Goal: Information Seeking & Learning: Learn about a topic

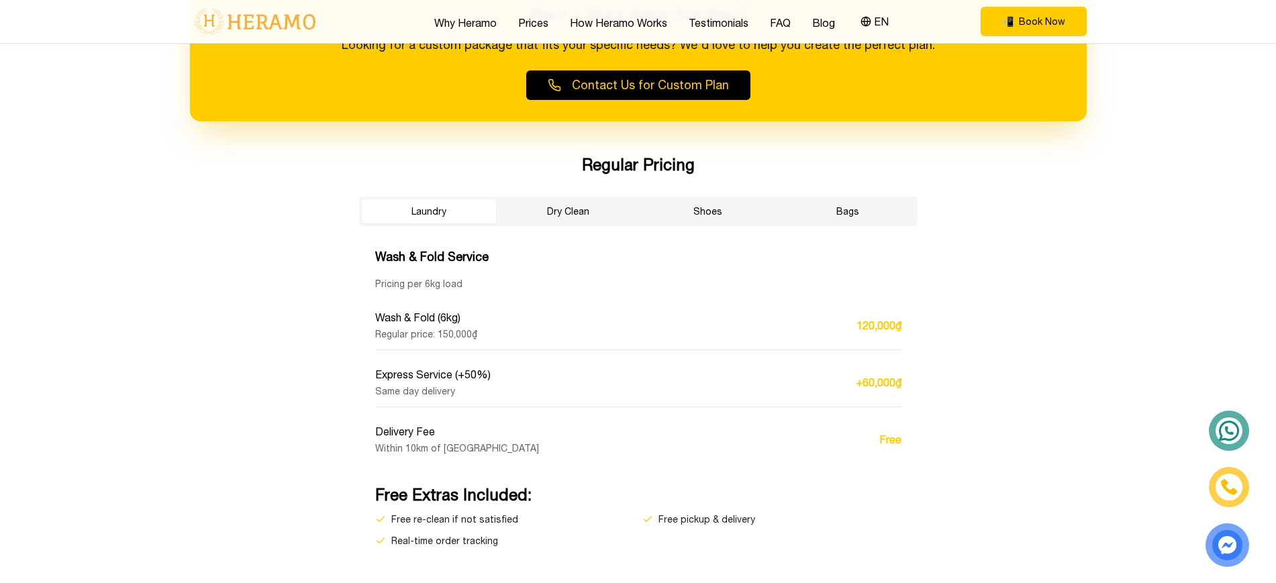
scroll to position [2525, 0]
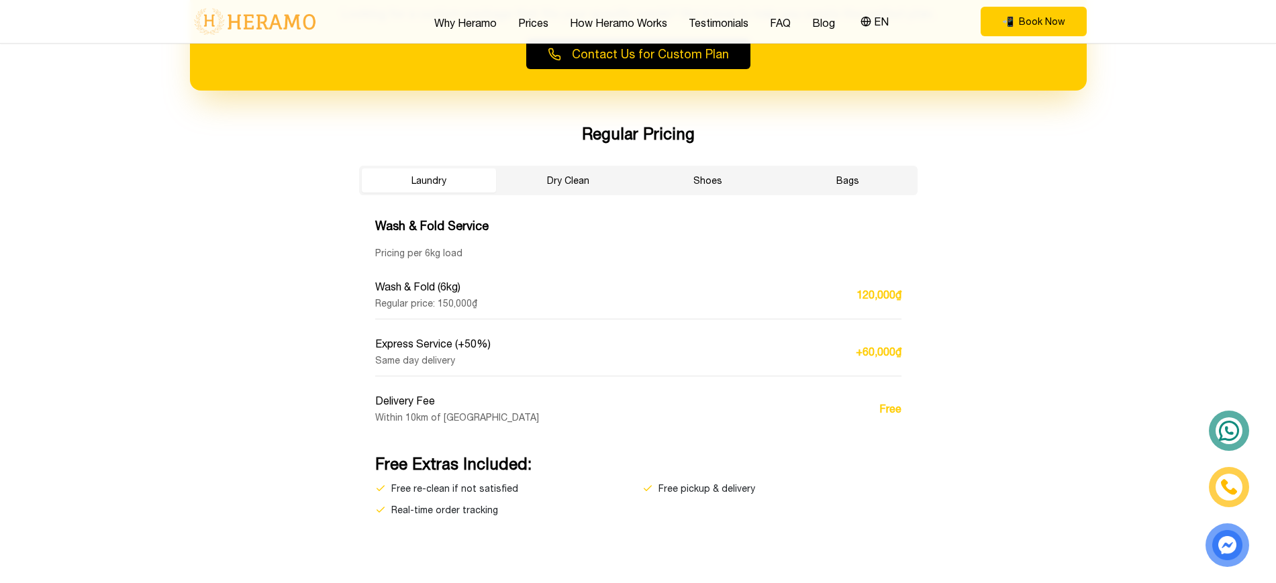
click at [558, 185] on button "Dry Clean" at bounding box center [569, 181] width 134 height 24
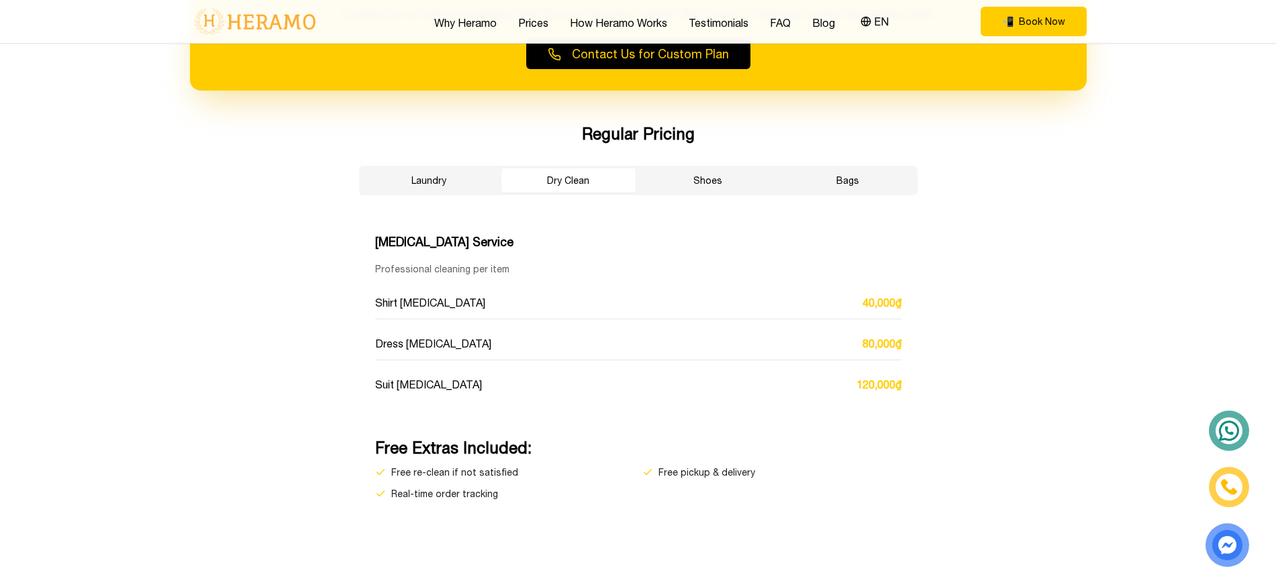
click at [428, 182] on button "Laundry" at bounding box center [429, 181] width 134 height 24
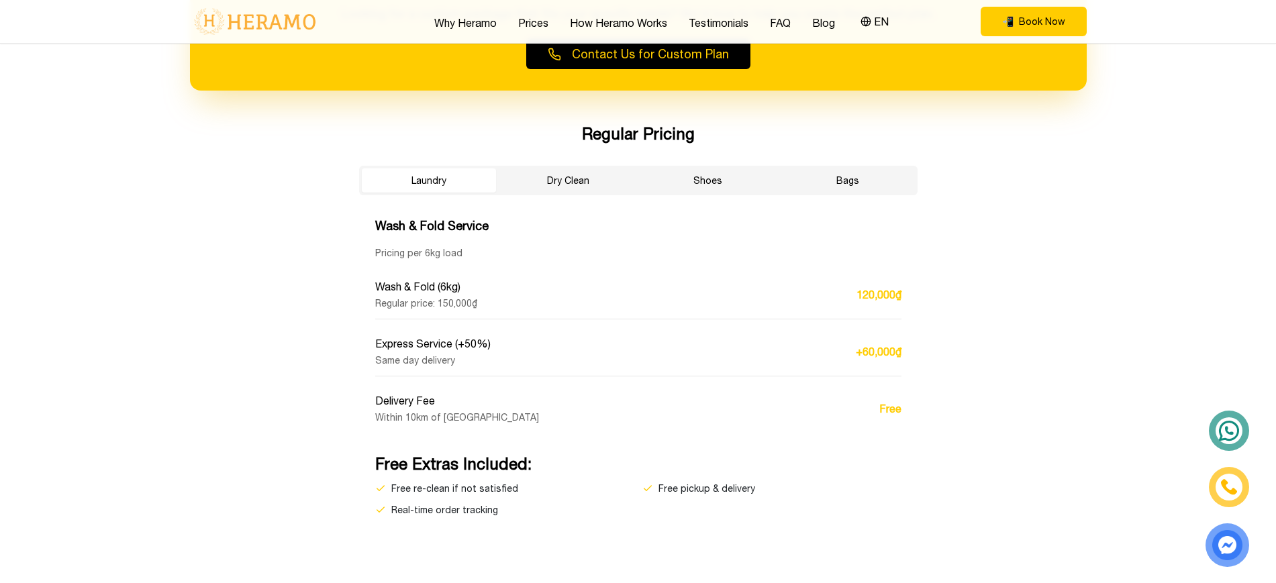
click at [428, 182] on button "Laundry" at bounding box center [429, 181] width 134 height 24
click at [528, 178] on button "Dry Clean" at bounding box center [569, 181] width 134 height 24
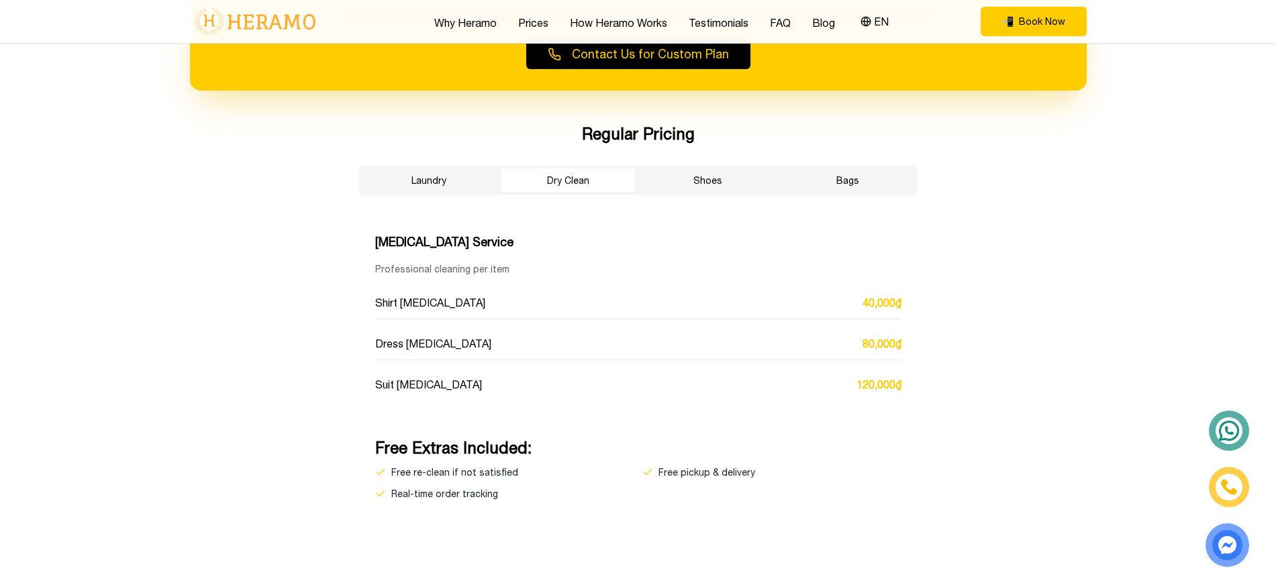
click at [661, 185] on button "Shoes" at bounding box center [708, 181] width 134 height 24
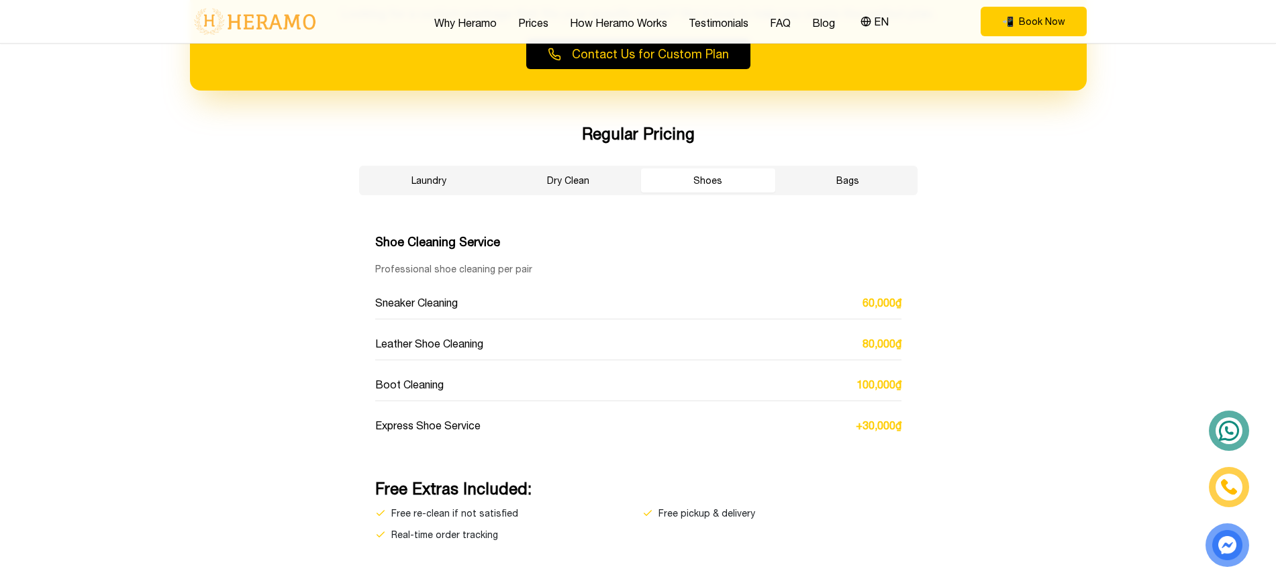
click at [820, 184] on button "Bags" at bounding box center [848, 181] width 134 height 24
click at [609, 187] on button "Dry Clean" at bounding box center [569, 181] width 134 height 24
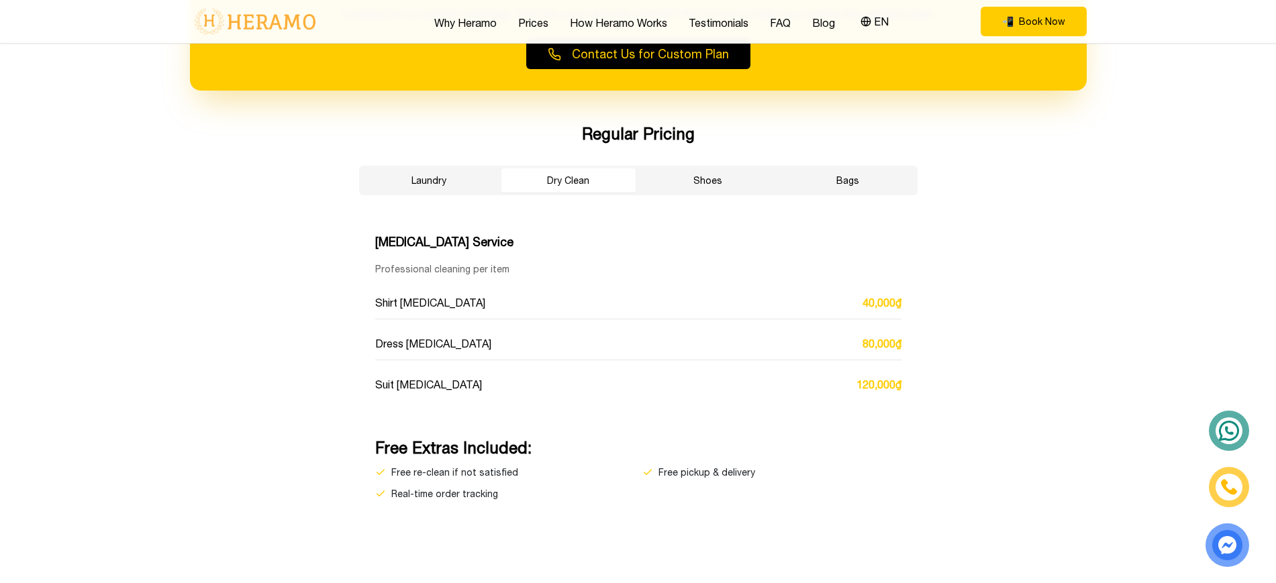
click at [424, 182] on button "Laundry" at bounding box center [429, 181] width 134 height 24
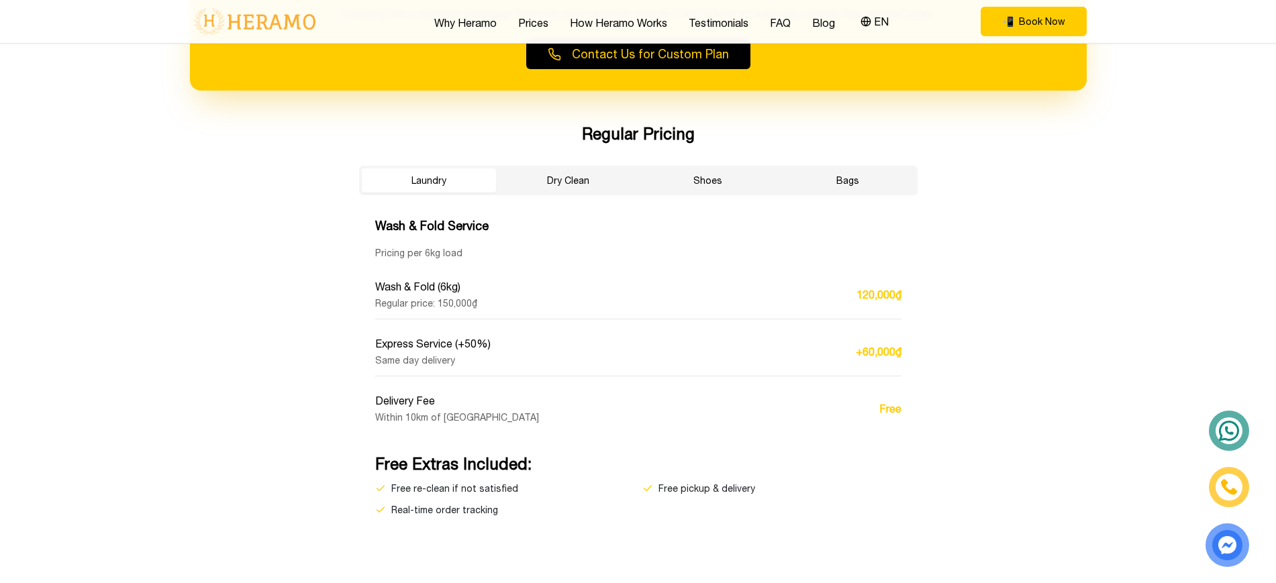
click at [526, 177] on button "Dry Clean" at bounding box center [569, 181] width 134 height 24
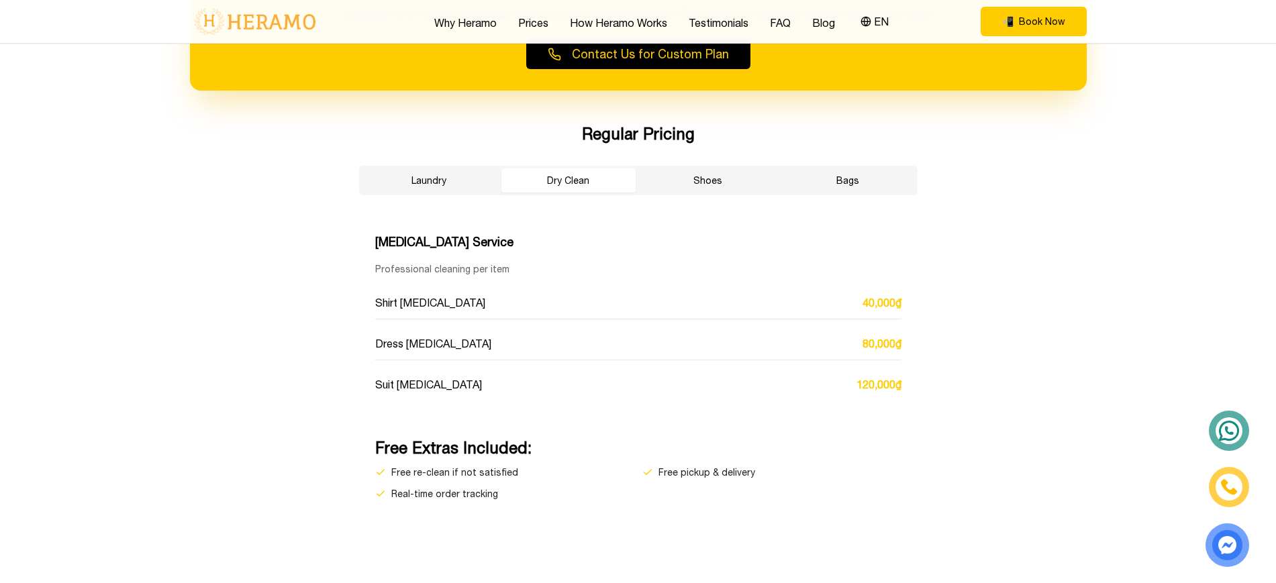
click at [708, 181] on button "Shoes" at bounding box center [708, 181] width 134 height 24
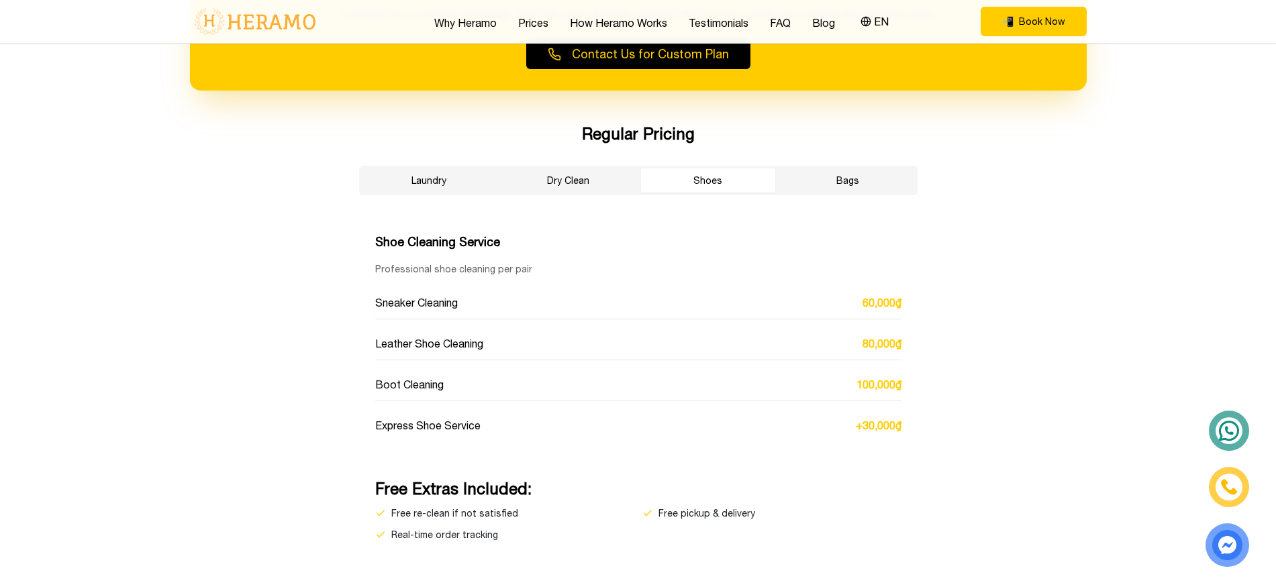
click at [857, 179] on button "Bags" at bounding box center [848, 181] width 134 height 24
click at [432, 176] on button "Laundry" at bounding box center [429, 181] width 134 height 24
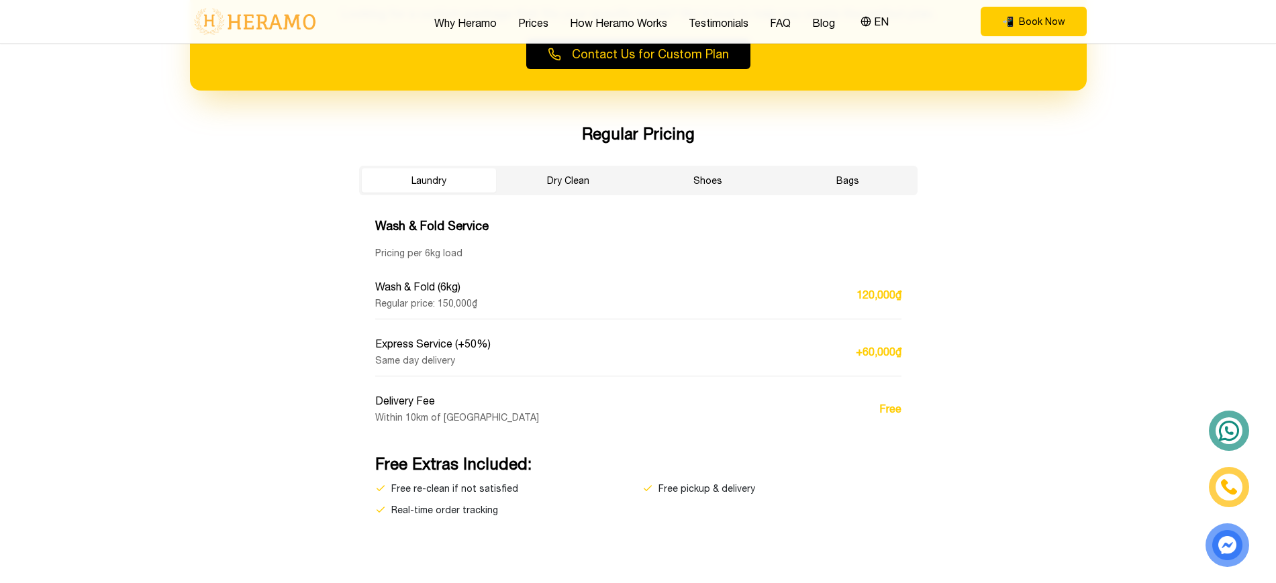
click at [602, 179] on button "Dry Clean" at bounding box center [569, 181] width 134 height 24
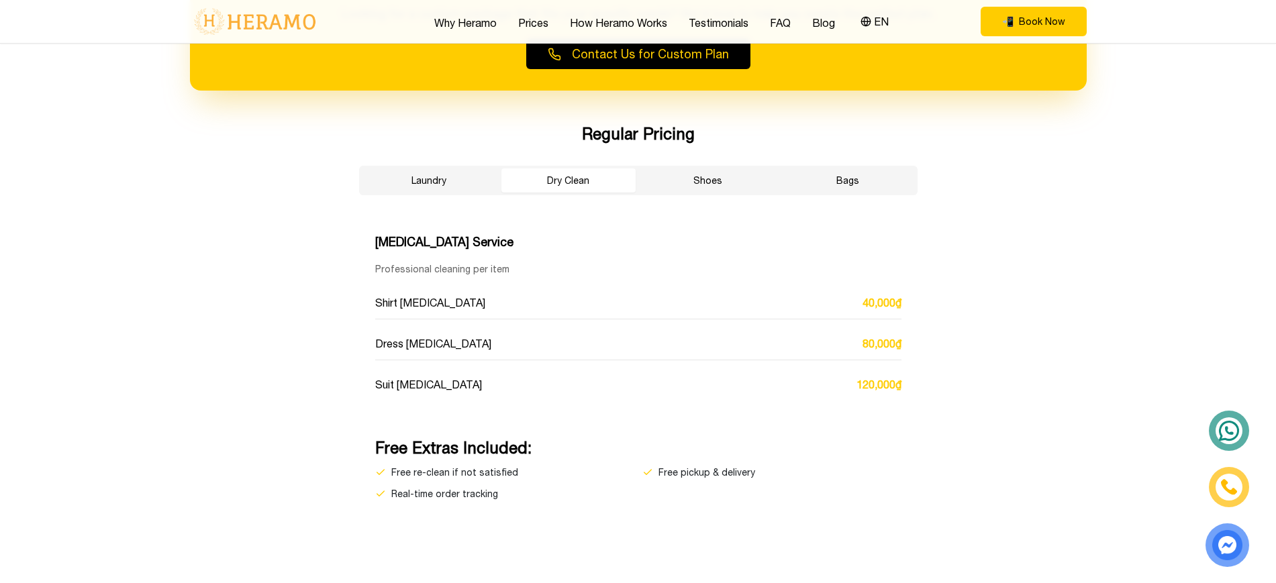
click at [692, 177] on button "Shoes" at bounding box center [708, 181] width 134 height 24
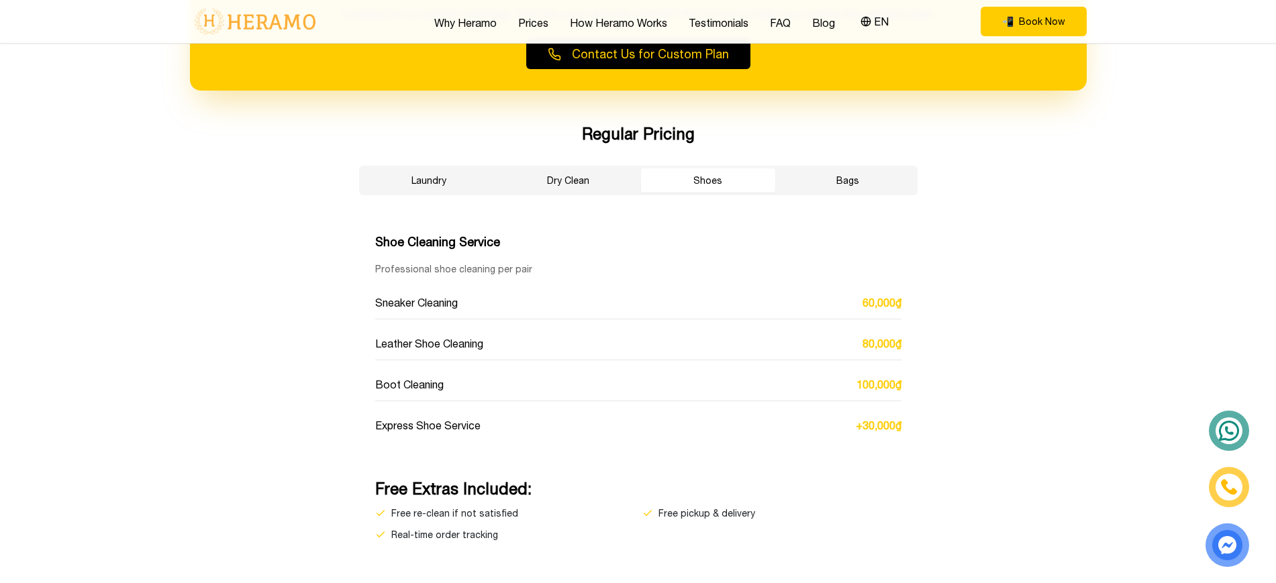
click at [890, 201] on div "Regular Pricing Laundry Dry Clean Shoes Bags Shoe Cleaning Service Professional…" at bounding box center [639, 332] width 602 height 419
click at [870, 182] on button "Bags" at bounding box center [848, 181] width 134 height 24
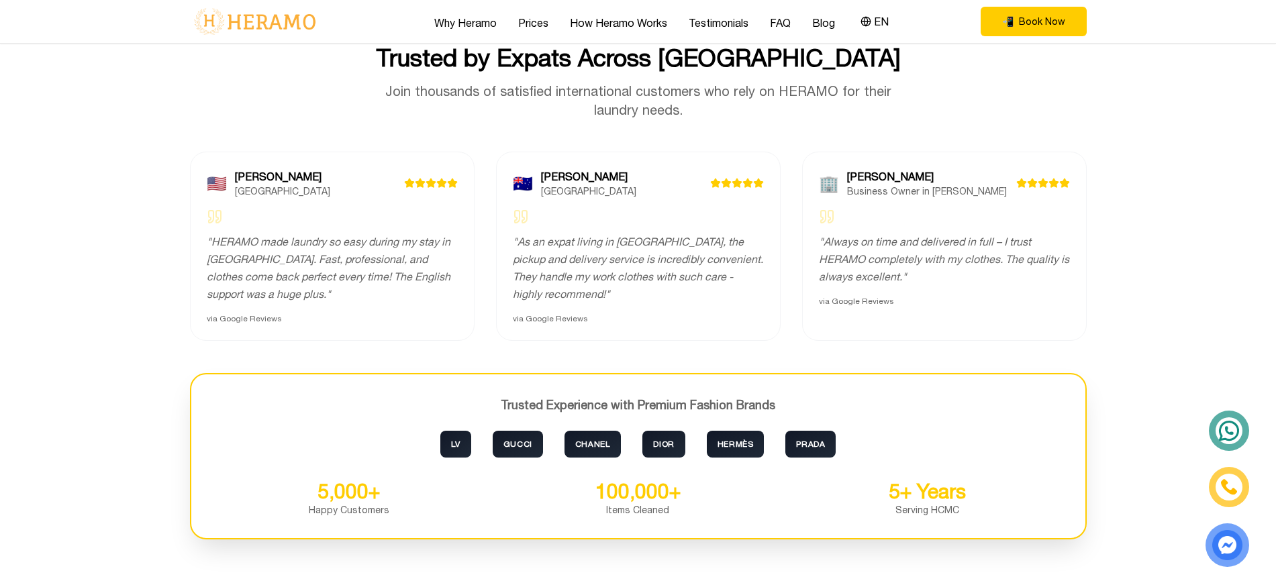
scroll to position [3228, 0]
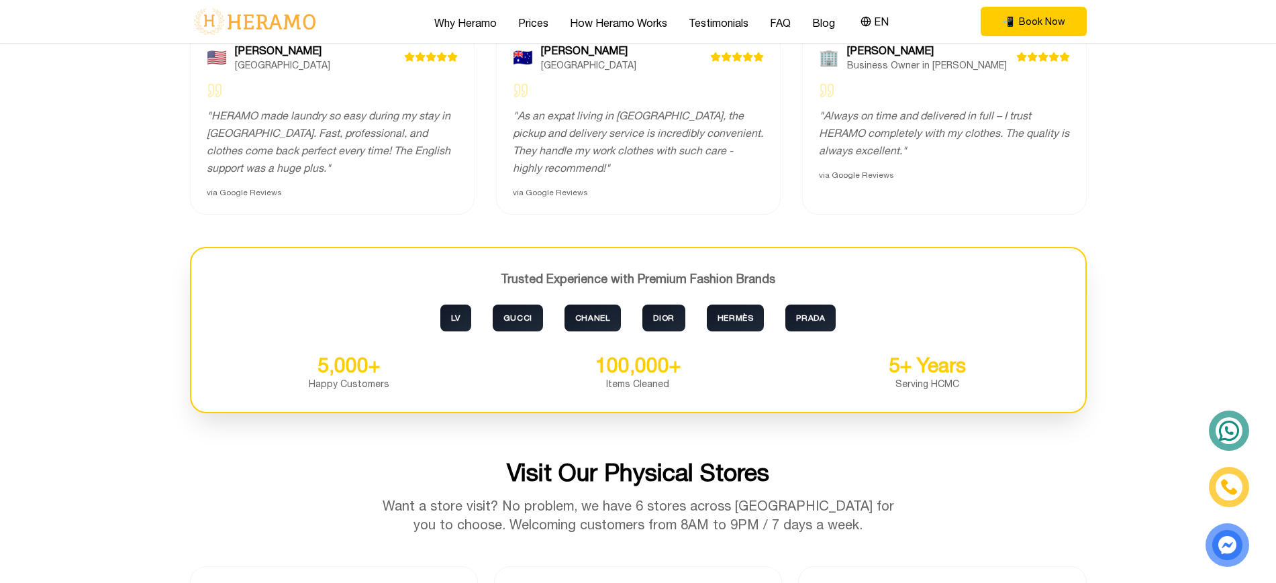
click at [483, 281] on h3 "Trusted Experience with Premium Fashion Brands" at bounding box center [638, 279] width 851 height 19
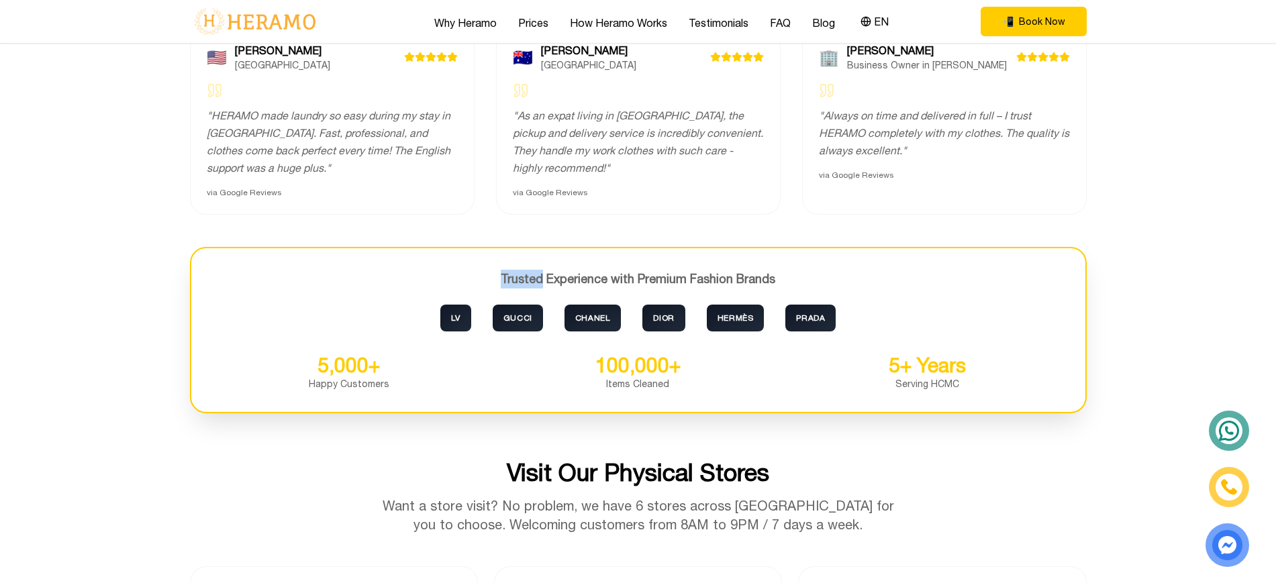
click at [483, 281] on h3 "Trusted Experience with Premium Fashion Brands" at bounding box center [638, 279] width 851 height 19
click at [532, 279] on h3 "Trusted Experience with Premium Fashion Brands" at bounding box center [638, 279] width 851 height 19
click at [577, 277] on h3 "Trusted Experience with Premium Fashion Brands" at bounding box center [638, 279] width 851 height 19
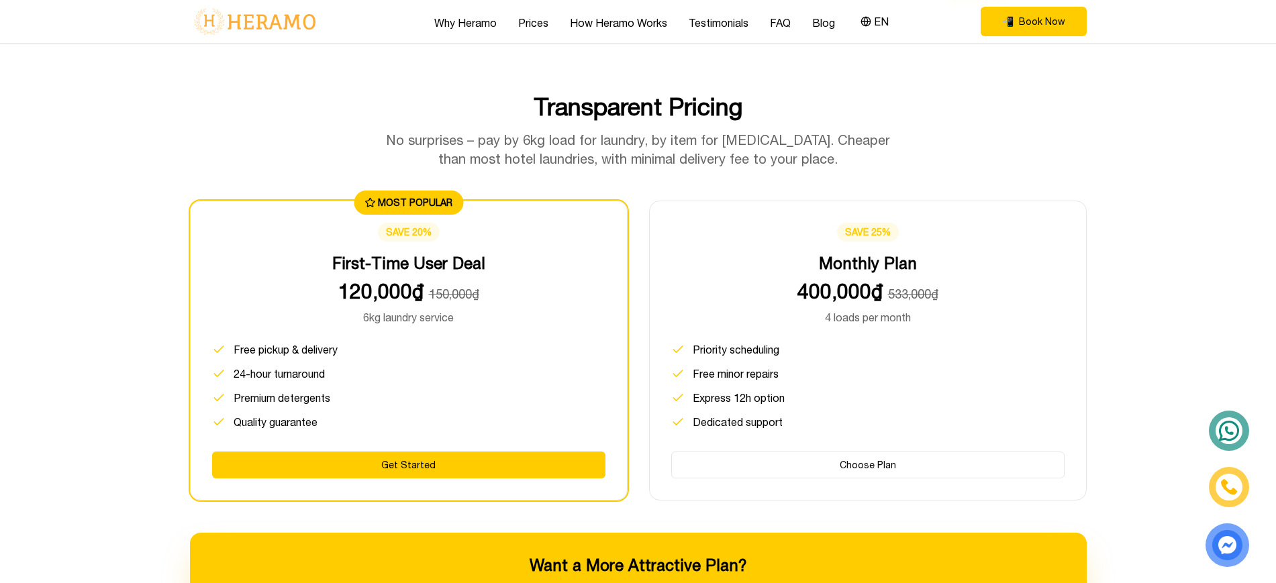
scroll to position [1944, 0]
